Goal: Information Seeking & Learning: Find specific fact

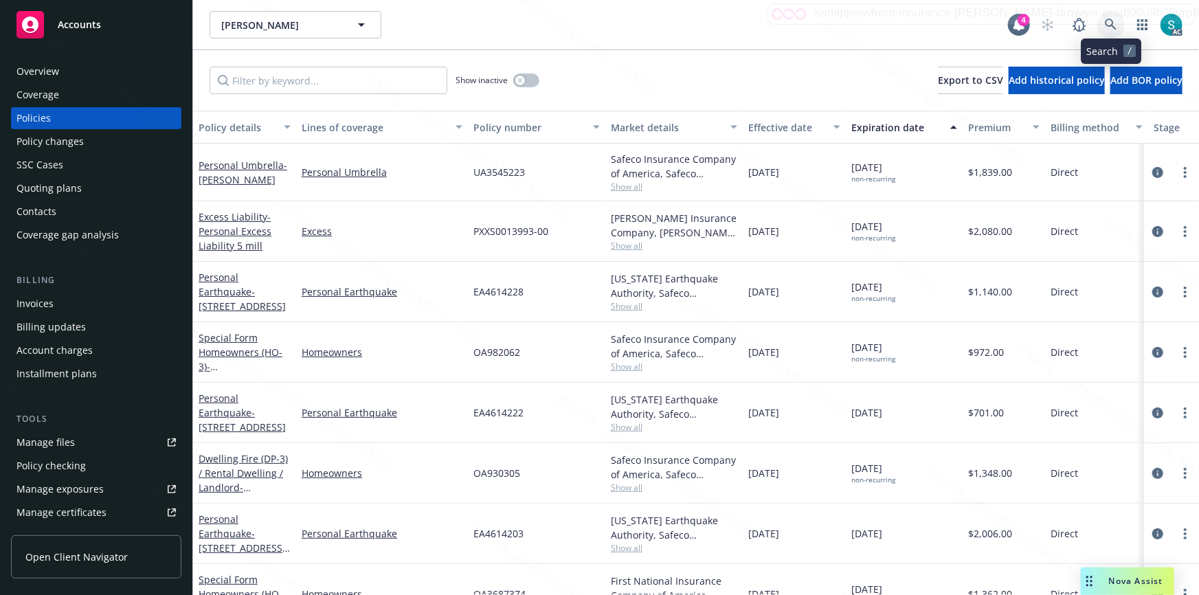
click at [1111, 25] on icon at bounding box center [1110, 25] width 12 height 12
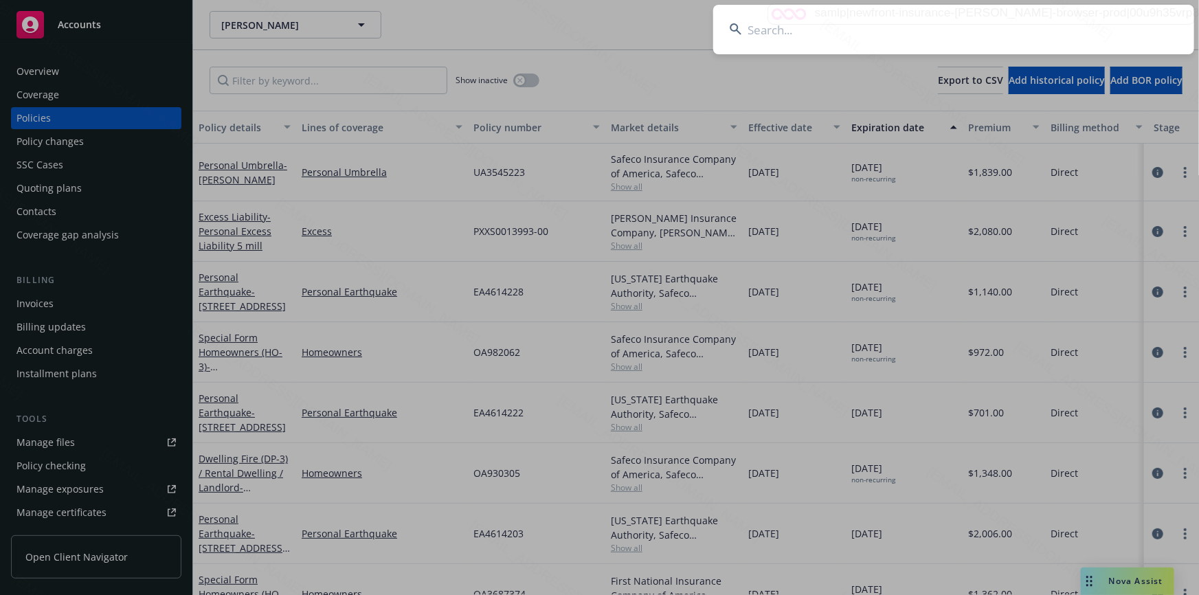
click at [970, 26] on input at bounding box center [953, 29] width 481 height 49
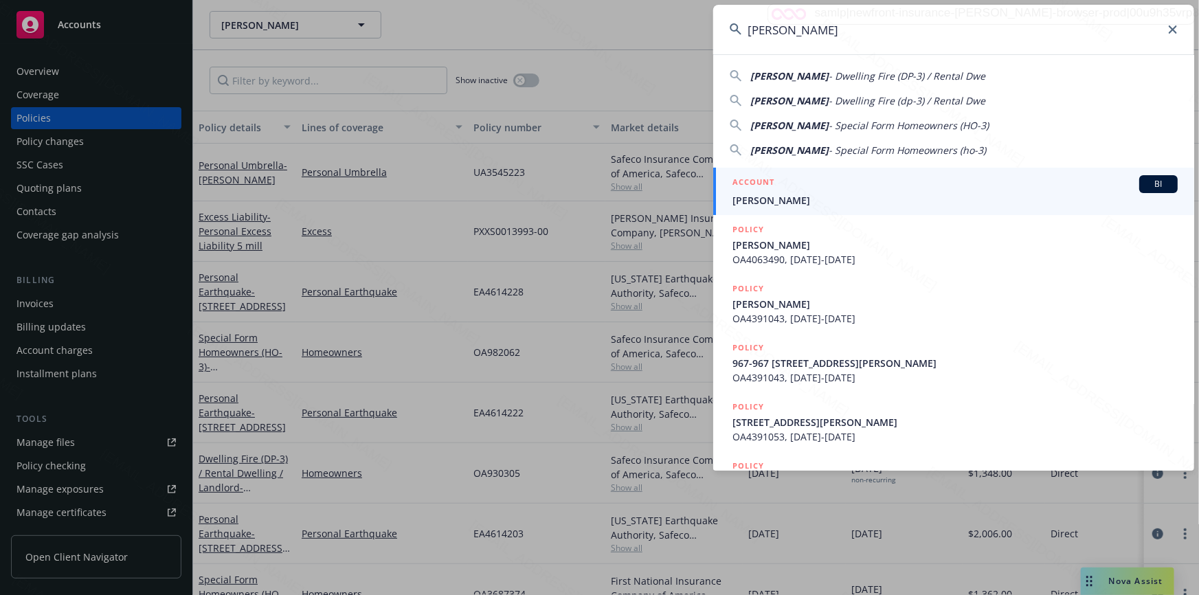
type input "[PERSON_NAME]"
click at [800, 193] on span "[PERSON_NAME]" at bounding box center [954, 200] width 445 height 14
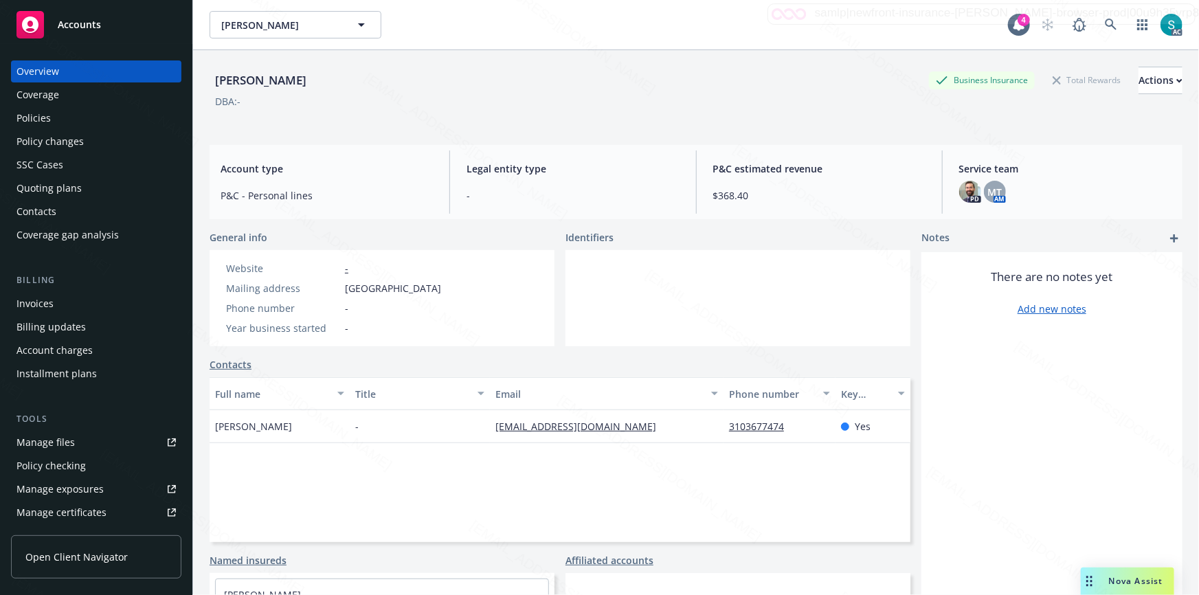
click at [22, 115] on div "Policies" at bounding box center [33, 118] width 34 height 22
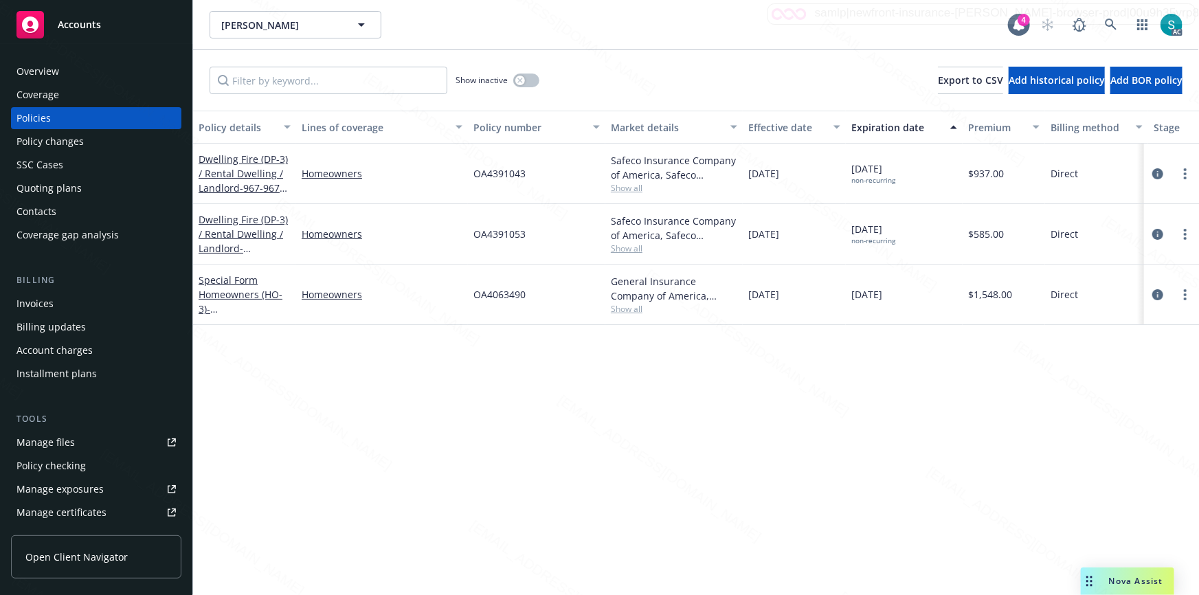
click at [564, 392] on div "Policy details Lines of coverage Policy number Market details Effective date Ex…" at bounding box center [696, 353] width 1006 height 484
click at [232, 289] on link "Special Form Homeowners (HO-3) - 2219-[STREET_ADDRESS]" at bounding box center [242, 301] width 87 height 56
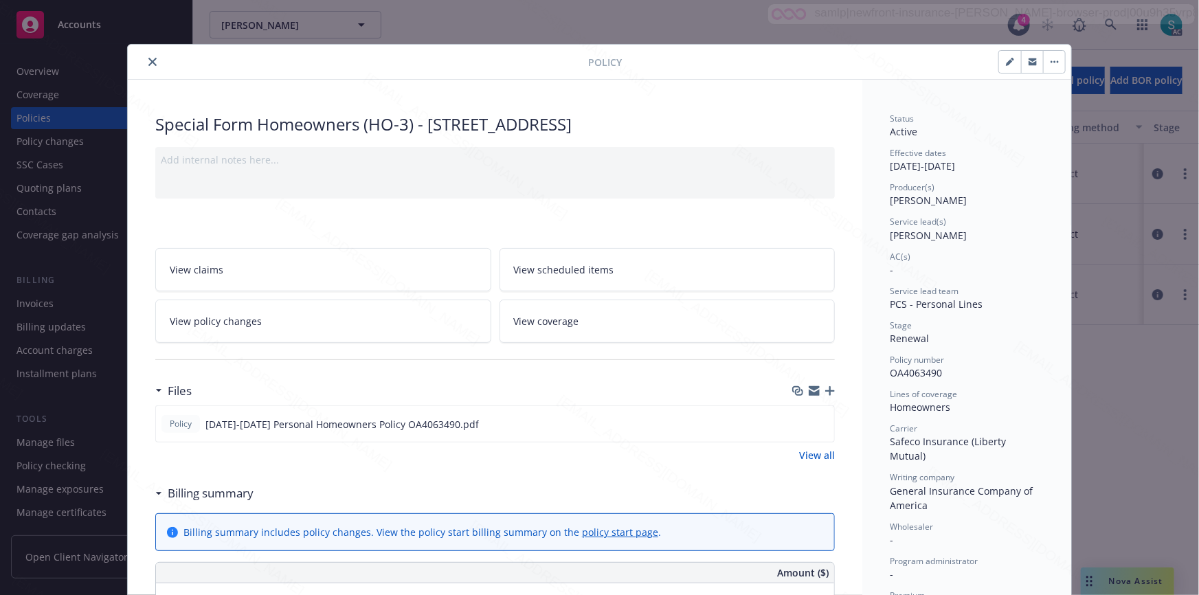
click at [144, 61] on button "close" at bounding box center [152, 62] width 16 height 16
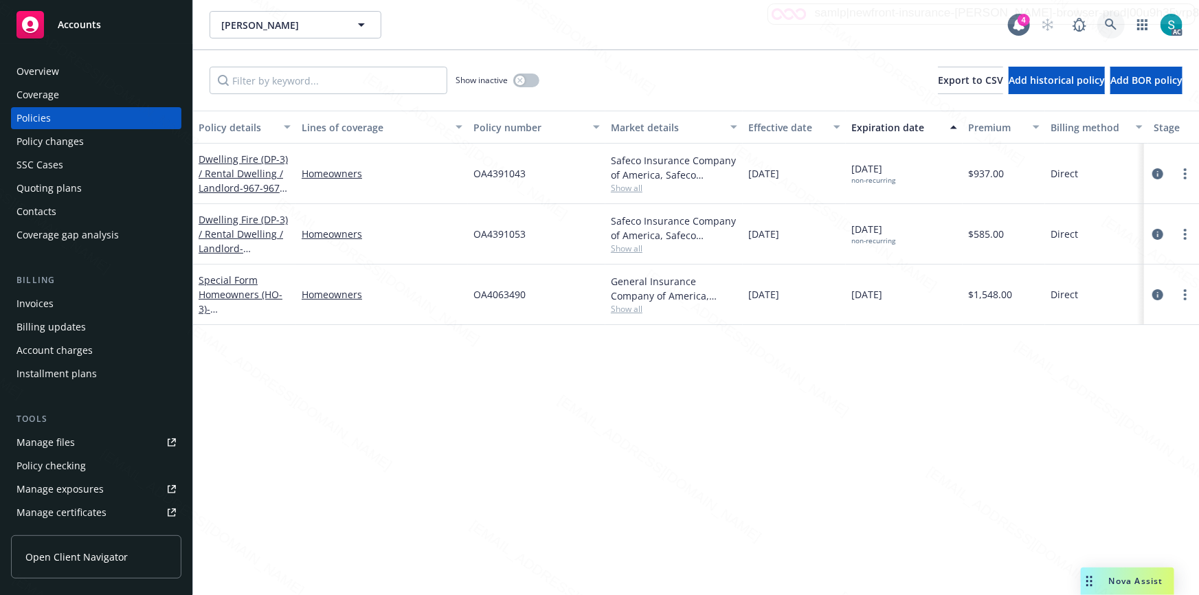
click at [1100, 21] on link at bounding box center [1110, 24] width 27 height 27
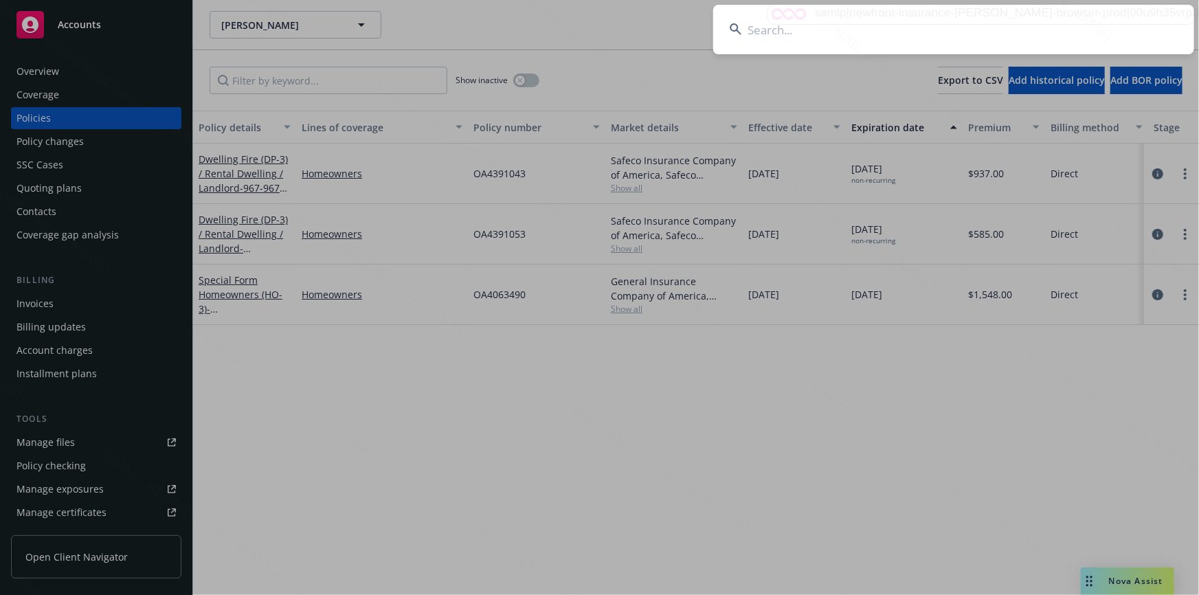
click at [977, 24] on input at bounding box center [953, 29] width 481 height 49
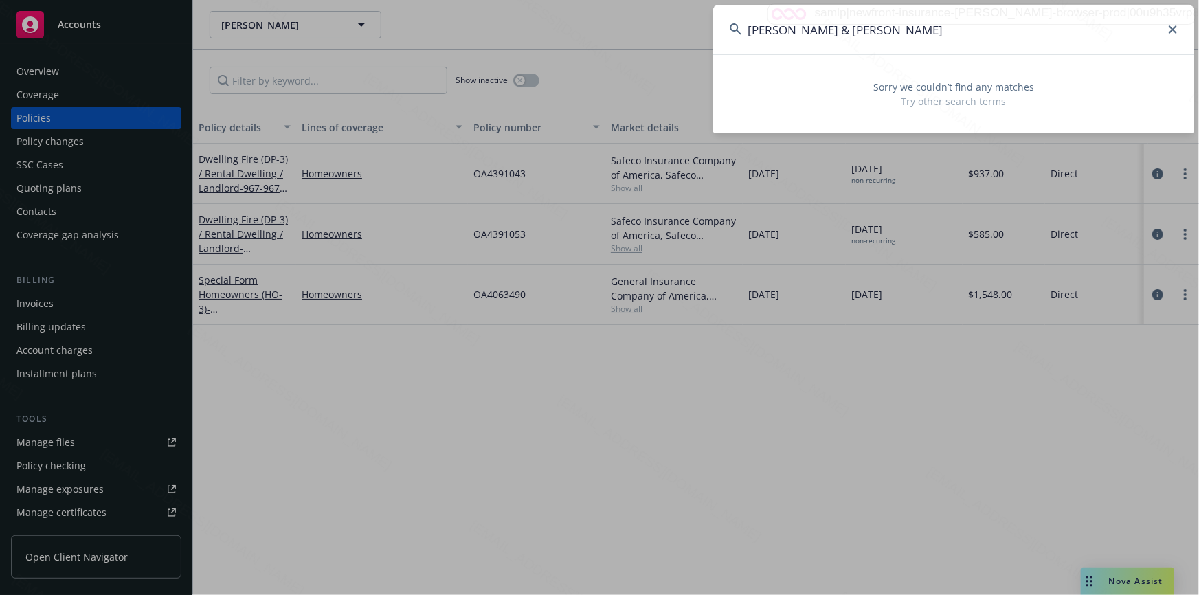
drag, startPoint x: 838, startPoint y: 28, endPoint x: 955, endPoint y: 32, distance: 116.8
click at [955, 32] on input "[PERSON_NAME] & [PERSON_NAME]" at bounding box center [953, 29] width 481 height 49
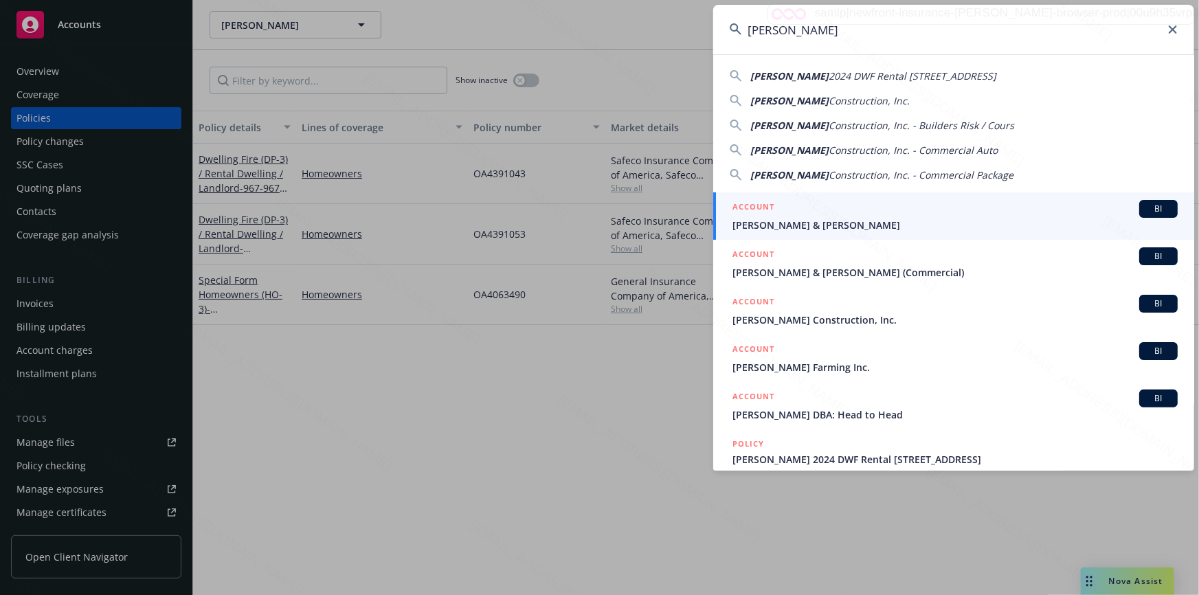
type input "[PERSON_NAME]"
click at [878, 218] on span "[PERSON_NAME] & [PERSON_NAME]" at bounding box center [954, 225] width 445 height 14
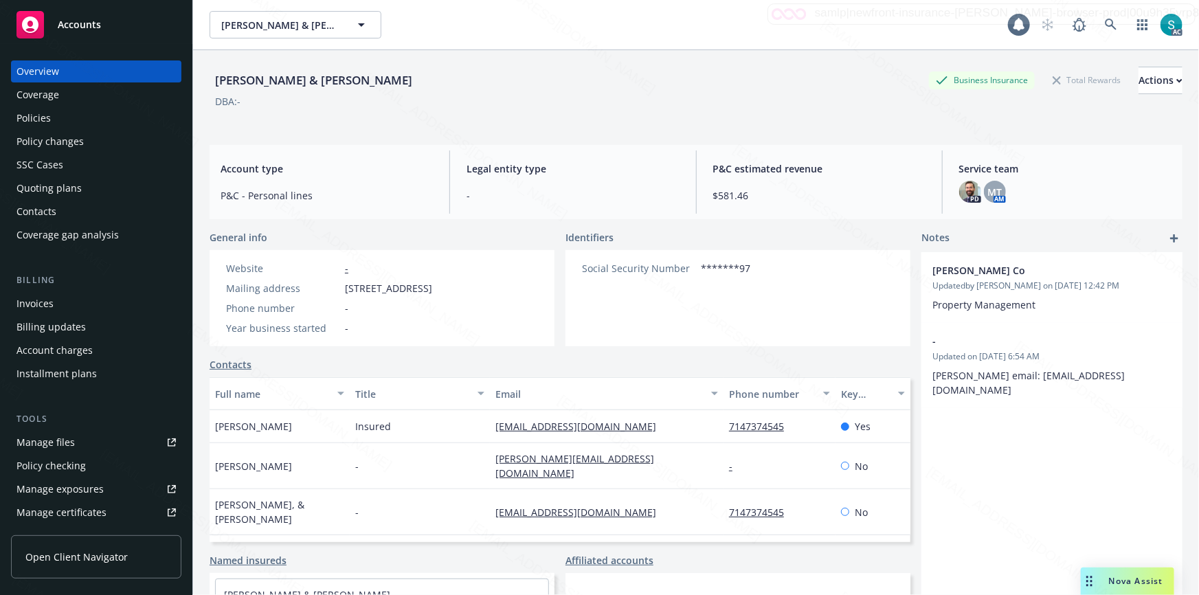
click at [62, 88] on div "Coverage" at bounding box center [95, 95] width 159 height 22
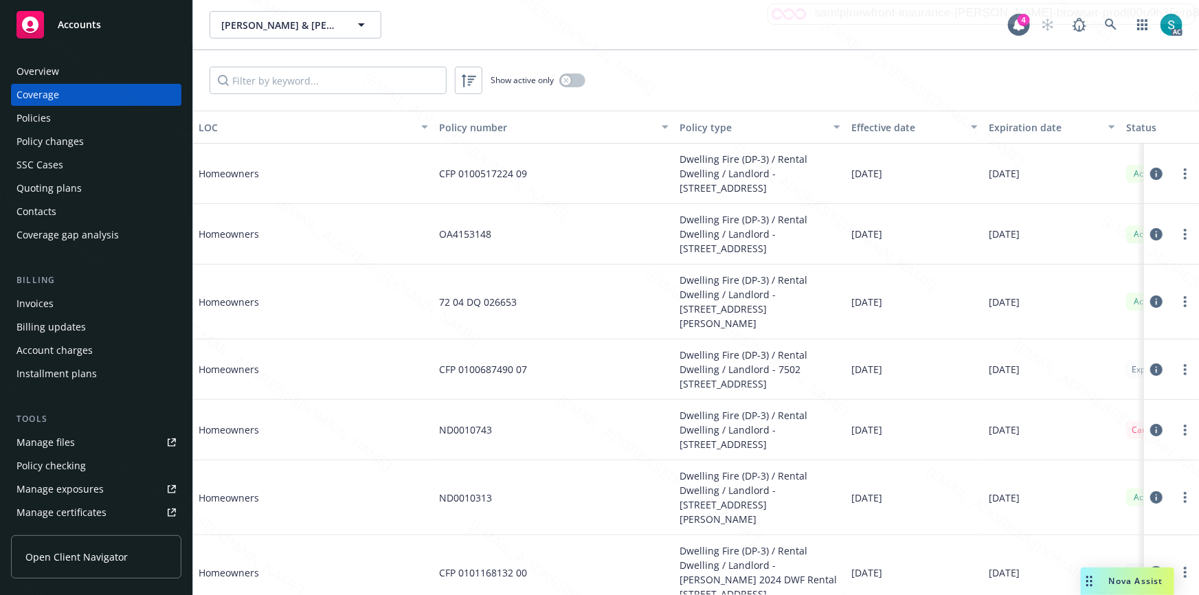
click at [233, 376] on span "Homeowners" at bounding box center [302, 369] width 206 height 14
click at [59, 122] on div "Policies" at bounding box center [95, 118] width 159 height 22
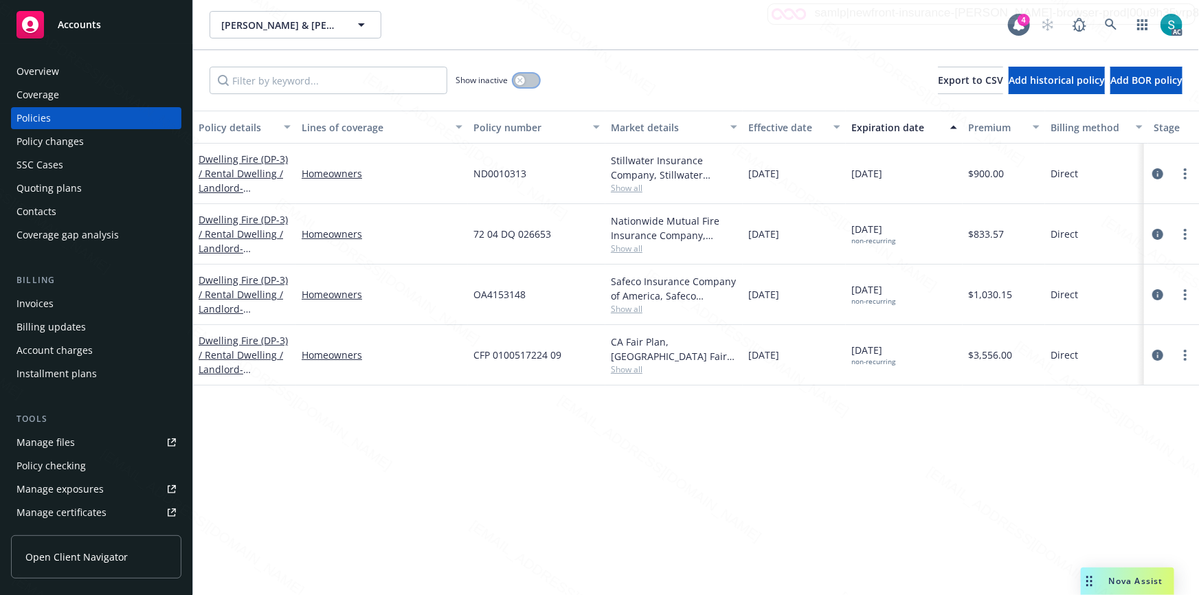
click at [527, 82] on button "button" at bounding box center [526, 80] width 26 height 14
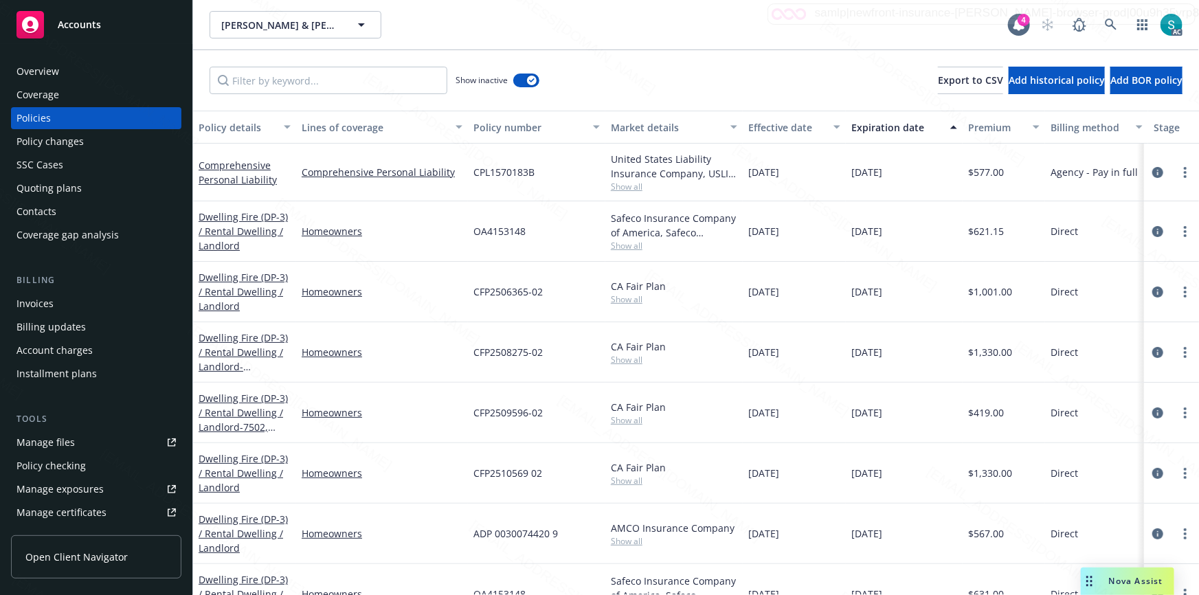
click at [864, 130] on div "Expiration date" at bounding box center [896, 127] width 91 height 14
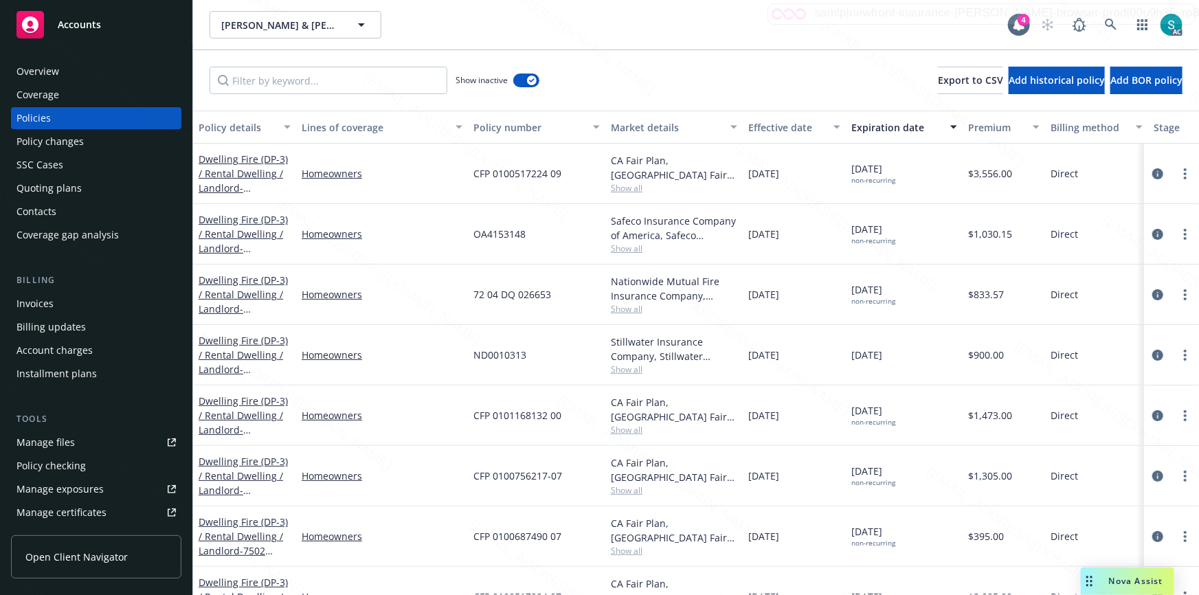
click at [864, 130] on div "Expiration date" at bounding box center [896, 127] width 91 height 14
click at [508, 350] on span "CFP 0100687490 07" at bounding box center [517, 355] width 88 height 14
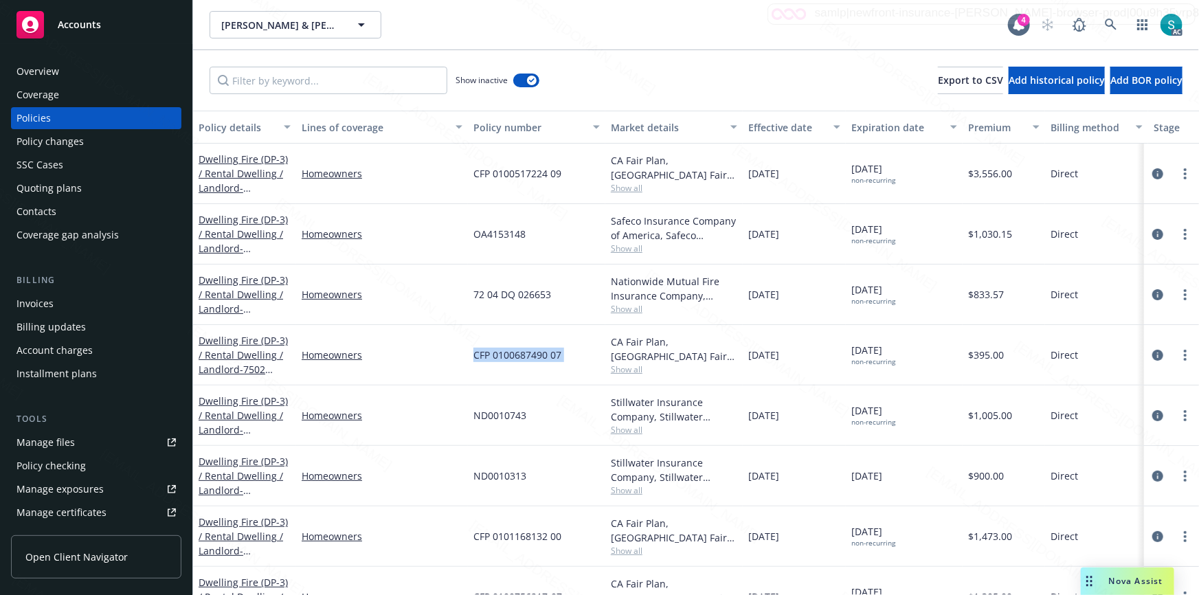
click at [508, 350] on span "CFP 0100687490 07" at bounding box center [517, 355] width 88 height 14
copy span "CFP 0100687490 07"
click at [86, 69] on div "Overview" at bounding box center [95, 71] width 159 height 22
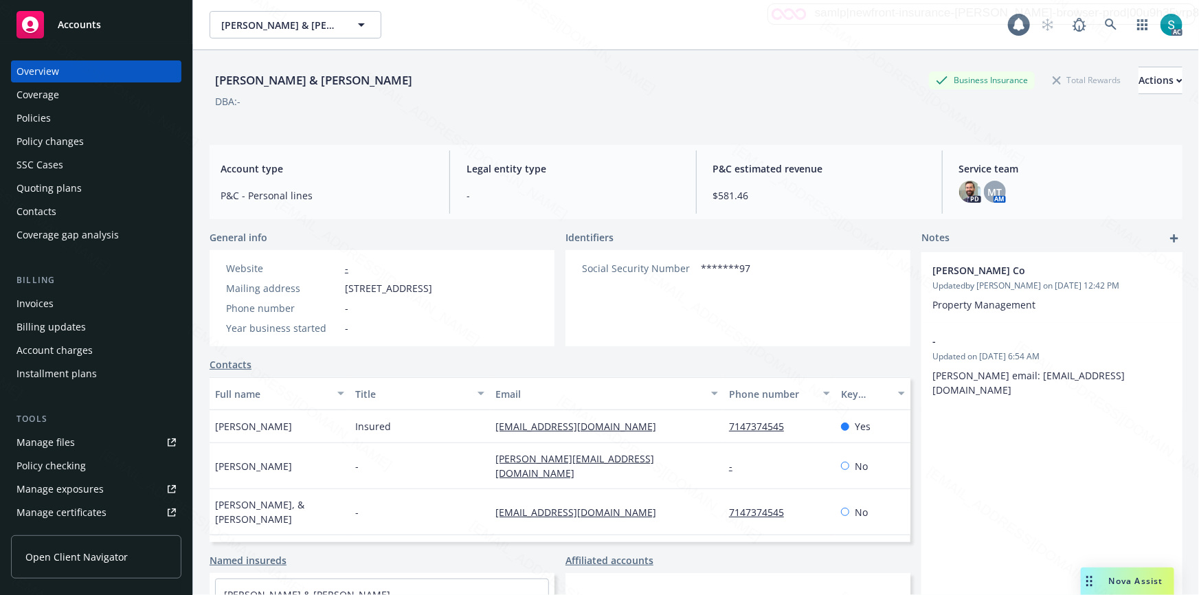
click at [86, 69] on div "Overview" at bounding box center [95, 71] width 159 height 22
click at [245, 76] on div "[PERSON_NAME] & [PERSON_NAME]" at bounding box center [313, 80] width 208 height 18
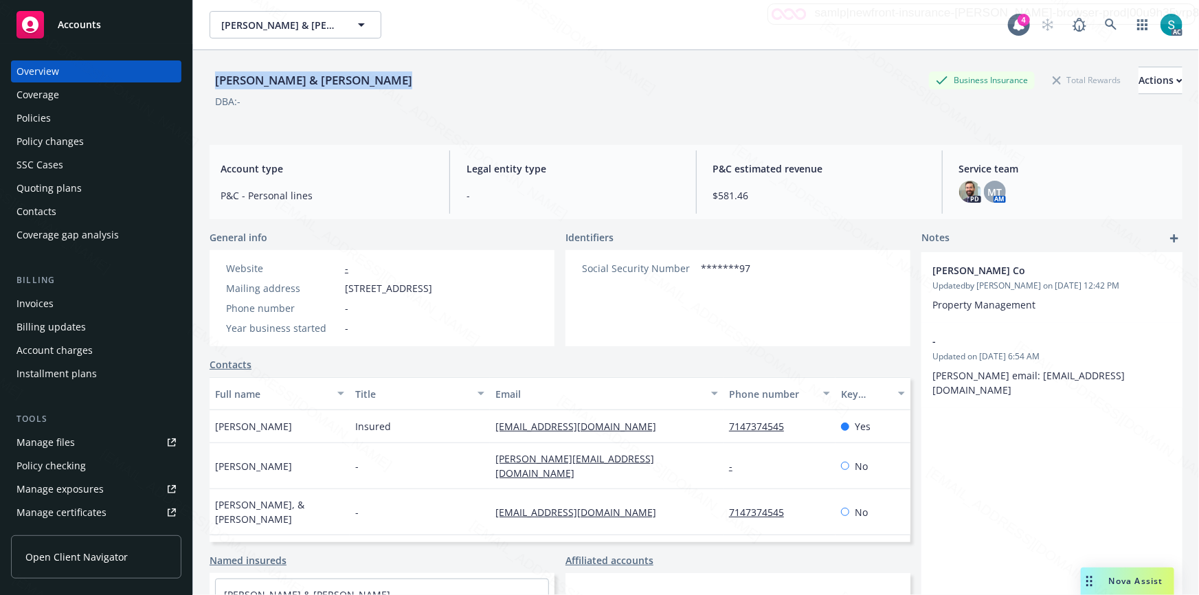
copy div "[PERSON_NAME] & [PERSON_NAME]"
click at [988, 188] on span "MT" at bounding box center [994, 192] width 14 height 14
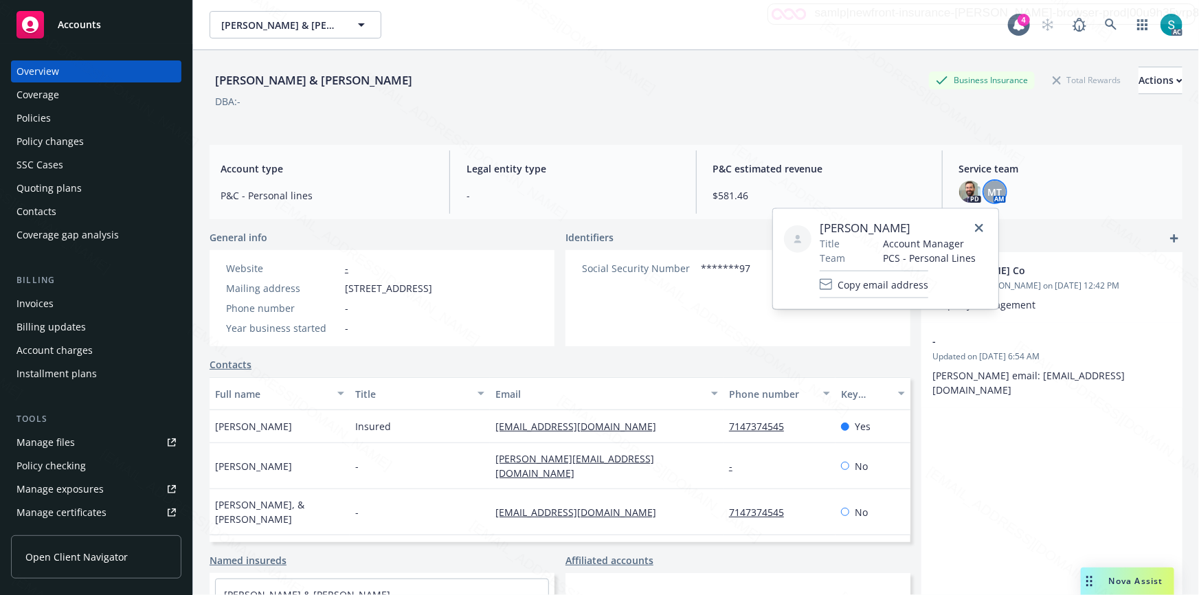
click at [872, 231] on span "[PERSON_NAME]" at bounding box center [897, 228] width 156 height 16
copy span "[PERSON_NAME]"
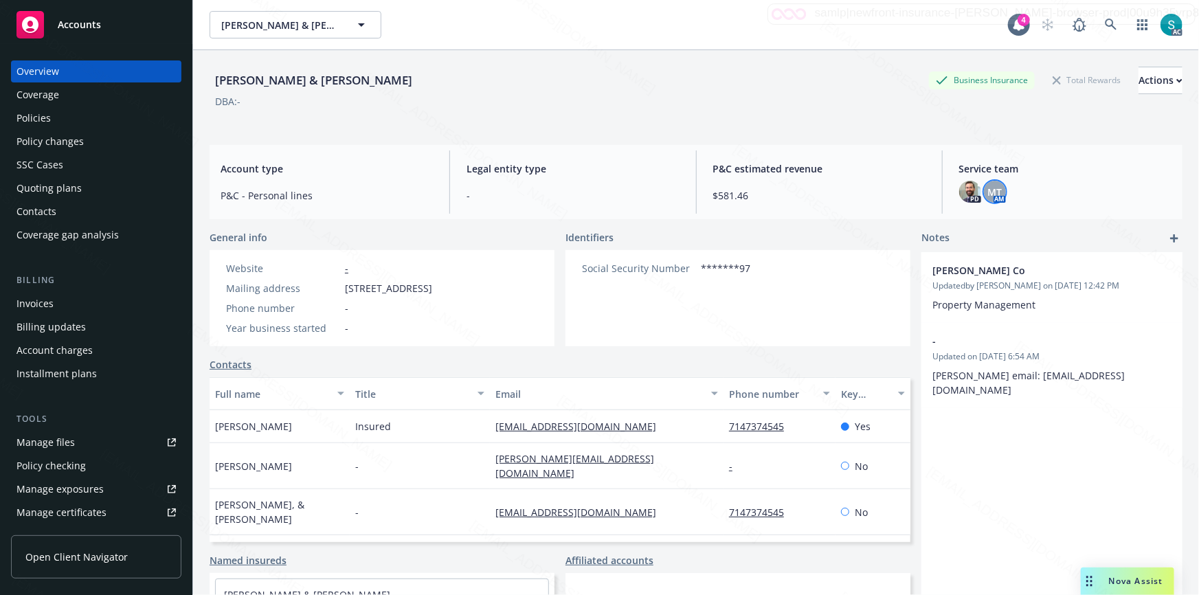
click at [14, 116] on link "Policies" at bounding box center [96, 118] width 170 height 22
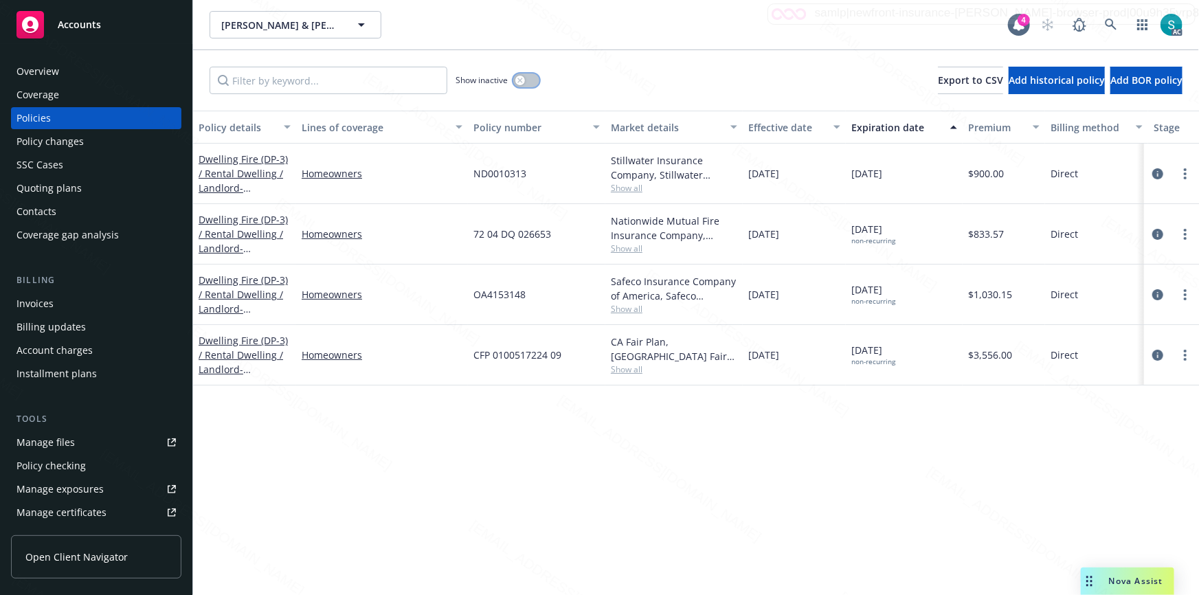
click at [525, 80] on button "button" at bounding box center [526, 80] width 26 height 14
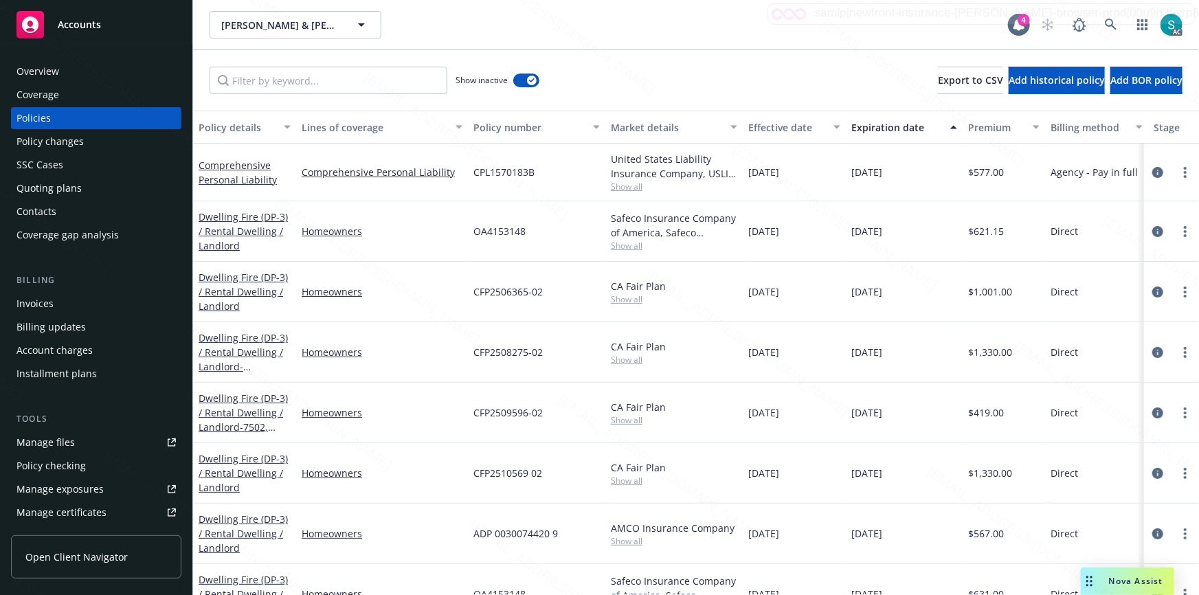
click at [65, 74] on div "Overview" at bounding box center [95, 71] width 159 height 22
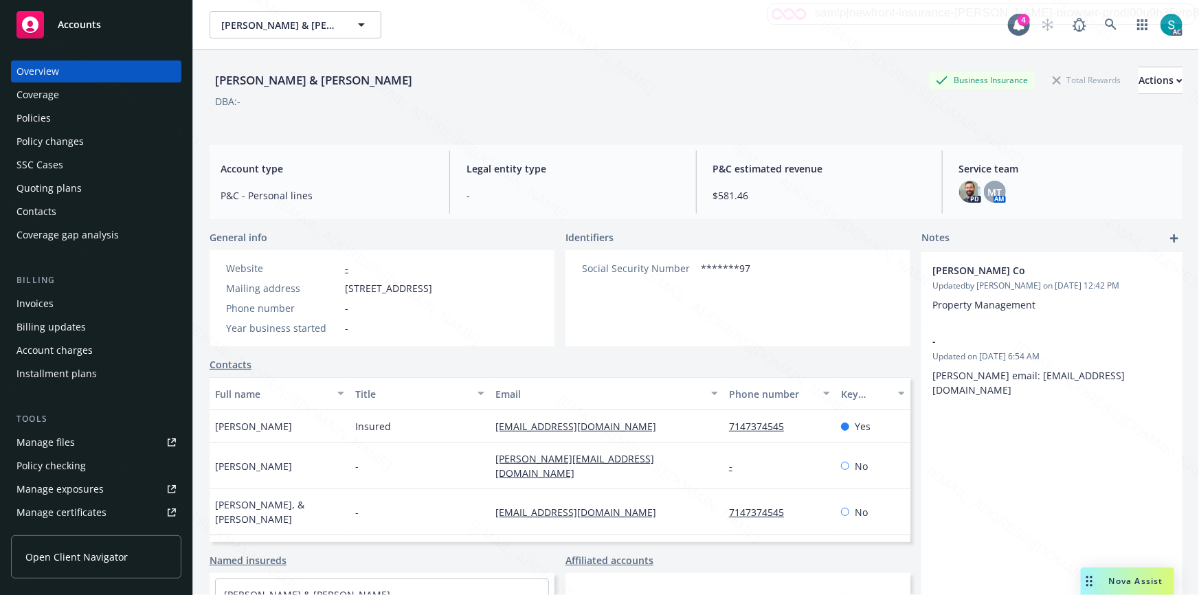
click at [275, 81] on div "[PERSON_NAME] & [PERSON_NAME]" at bounding box center [313, 80] width 208 height 18
copy div "[PERSON_NAME] & [PERSON_NAME]"
click at [588, 239] on span "Identifiers" at bounding box center [589, 237] width 48 height 14
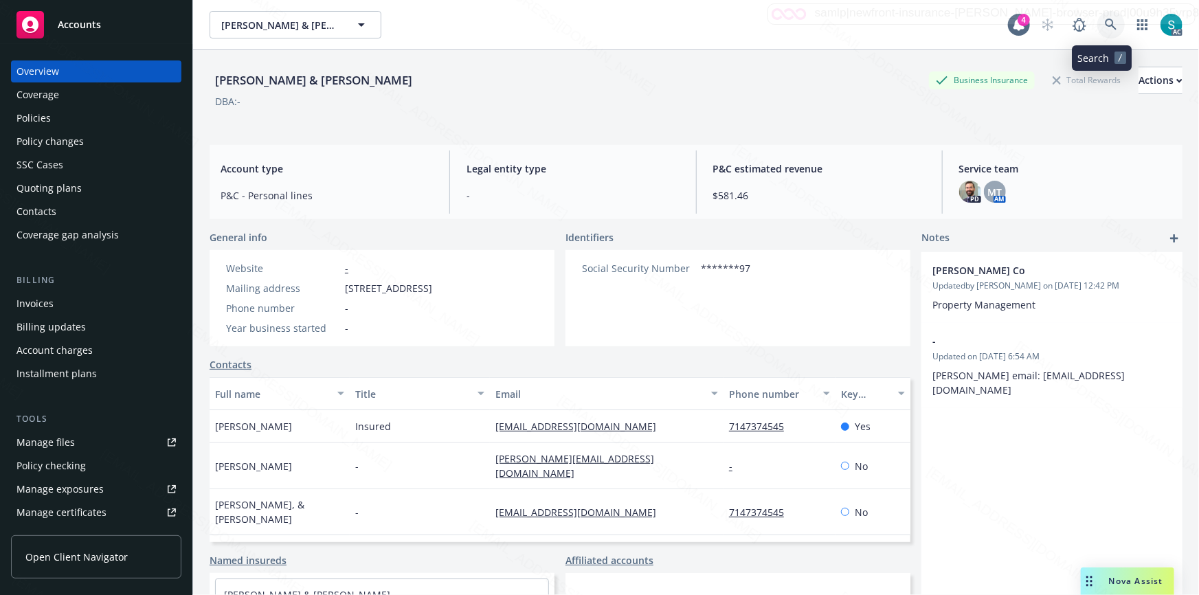
click at [1104, 25] on icon at bounding box center [1110, 25] width 12 height 12
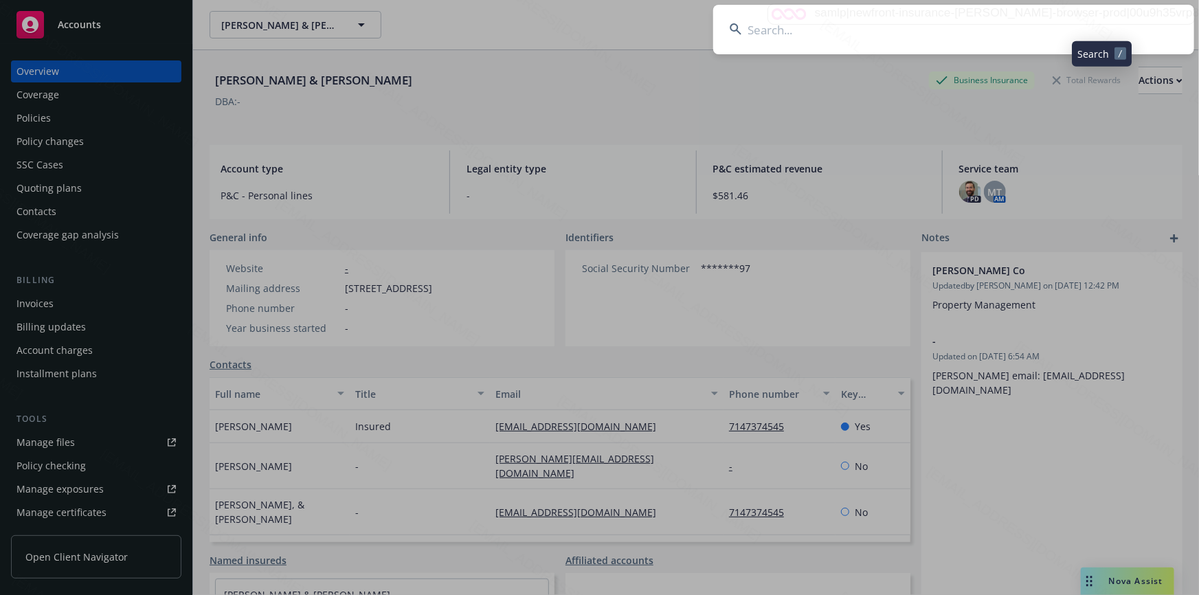
click at [945, 12] on input at bounding box center [953, 29] width 481 height 49
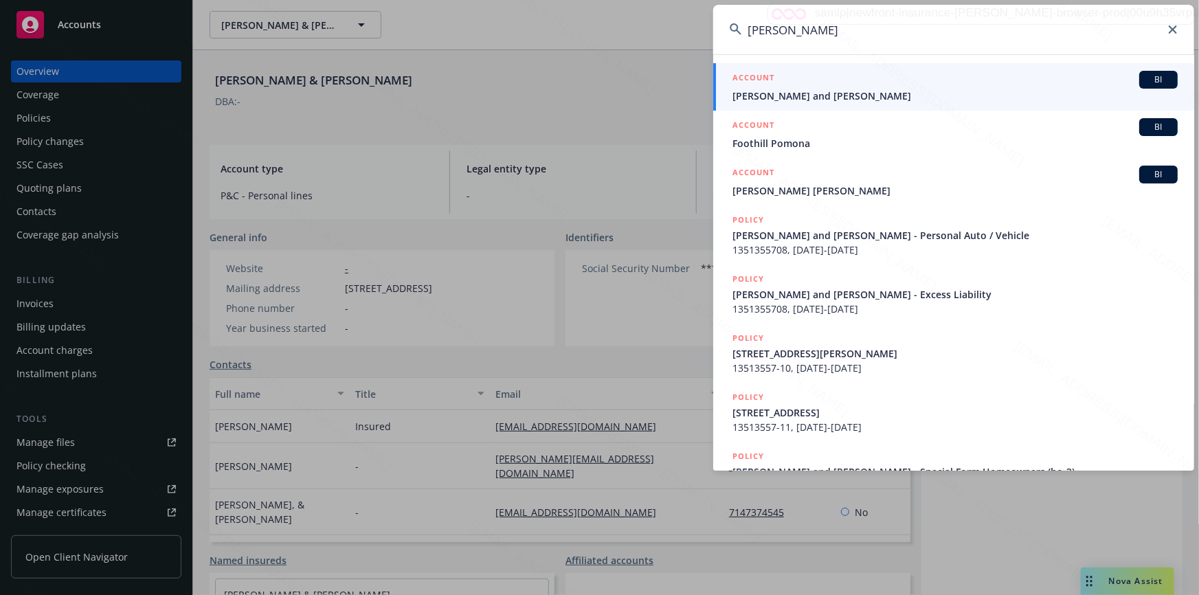
type input "[PERSON_NAME]"
click at [859, 93] on span "[PERSON_NAME] and [PERSON_NAME]" at bounding box center [954, 96] width 445 height 14
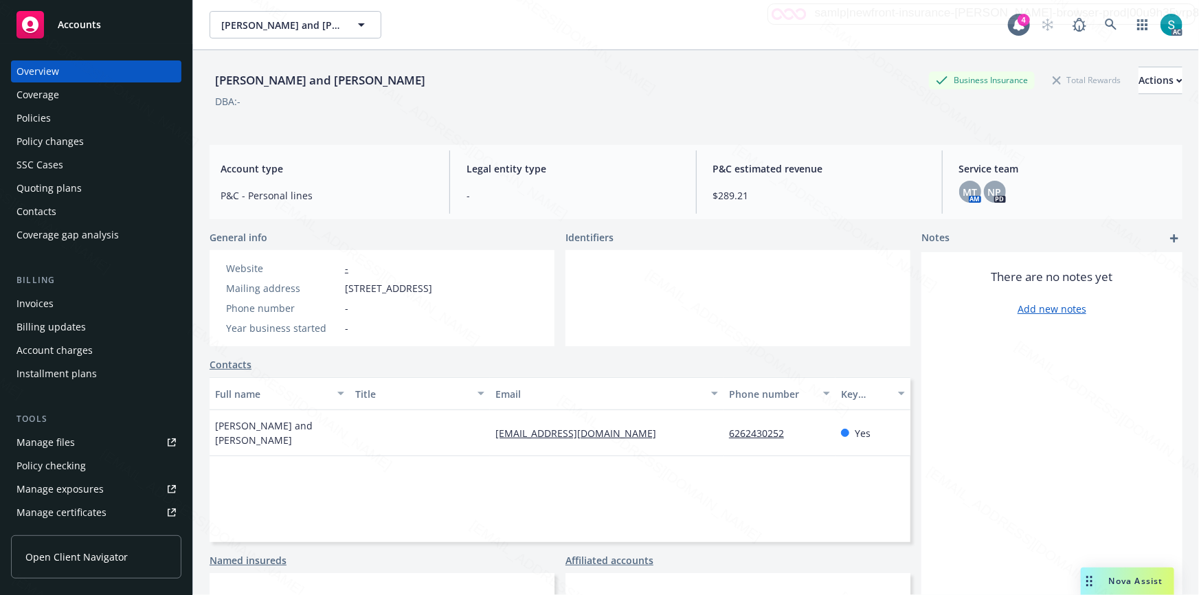
click at [321, 85] on div "[PERSON_NAME] and [PERSON_NAME]" at bounding box center [319, 80] width 221 height 18
copy div "[PERSON_NAME]"
click at [278, 79] on div "[PERSON_NAME] and [PERSON_NAME]" at bounding box center [319, 80] width 221 height 18
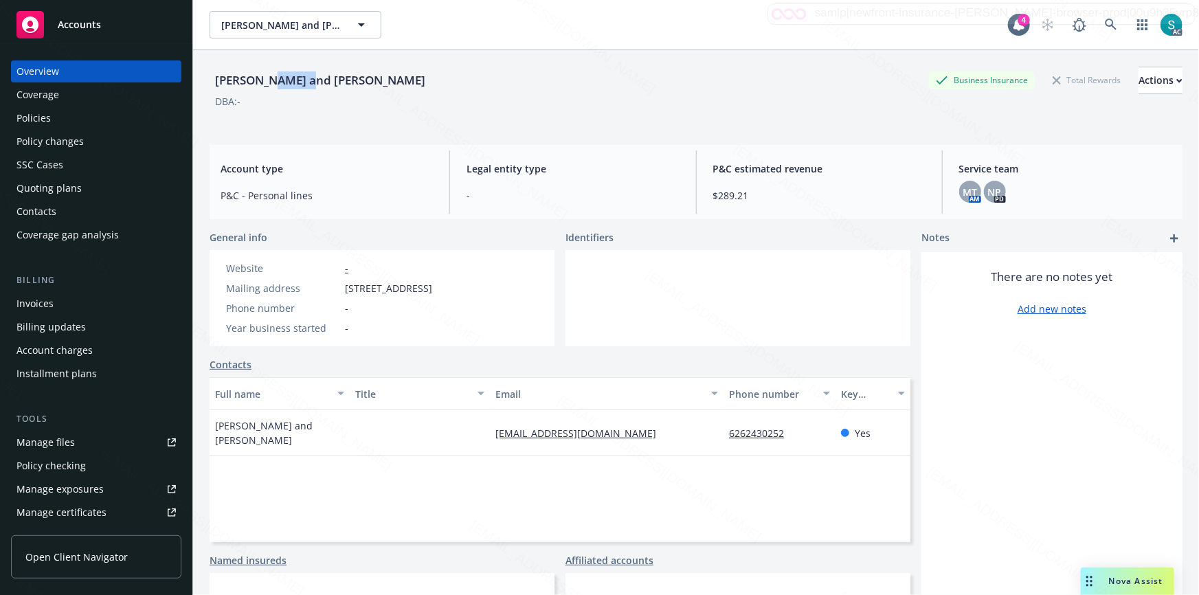
copy div "[PERSON_NAME]"
click at [307, 80] on div "[PERSON_NAME] and [PERSON_NAME]" at bounding box center [319, 80] width 221 height 18
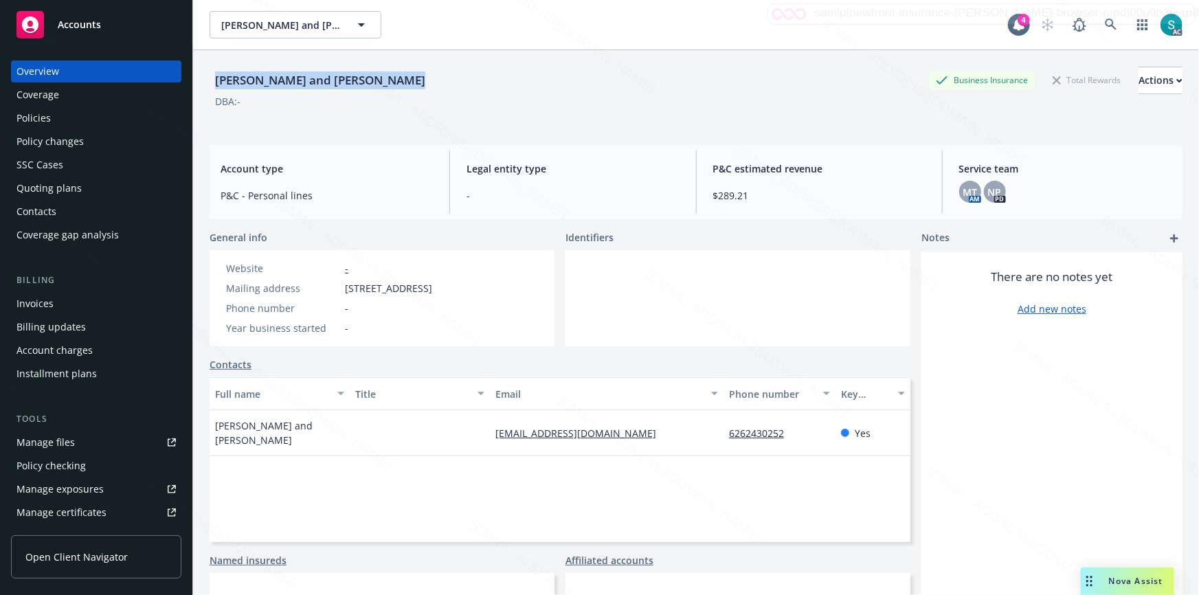
copy div "[PERSON_NAME] and [PERSON_NAME]"
click at [27, 119] on div "Policies" at bounding box center [33, 118] width 34 height 22
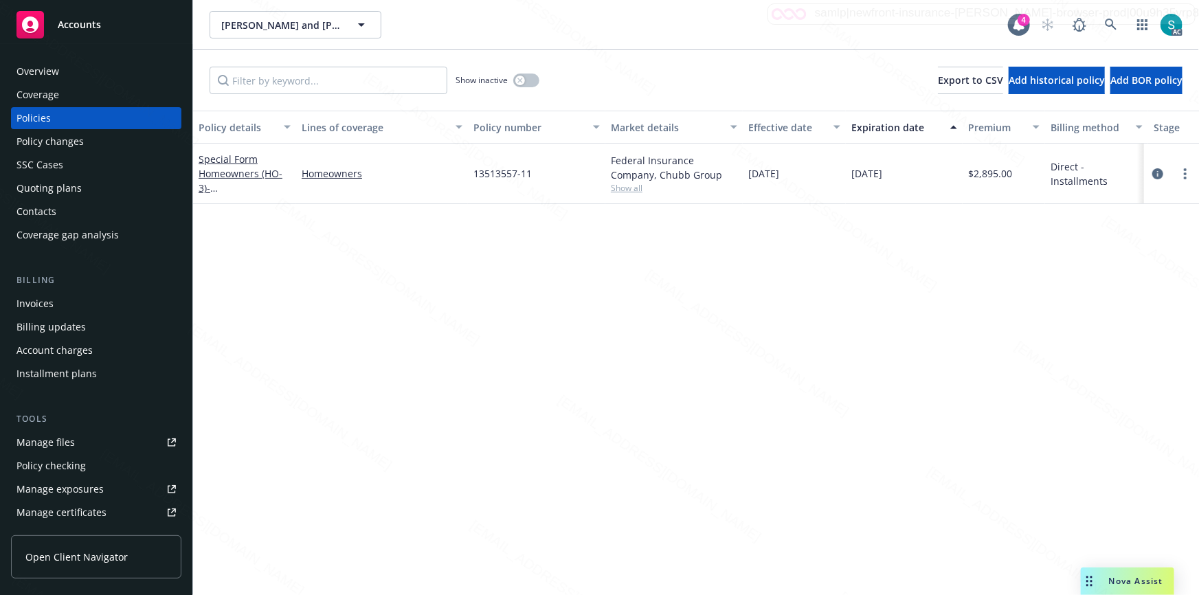
click at [508, 174] on span "13513557-11" at bounding box center [502, 173] width 58 height 14
copy span "13513557-11"
